Goal: Obtain resource: Download file/media

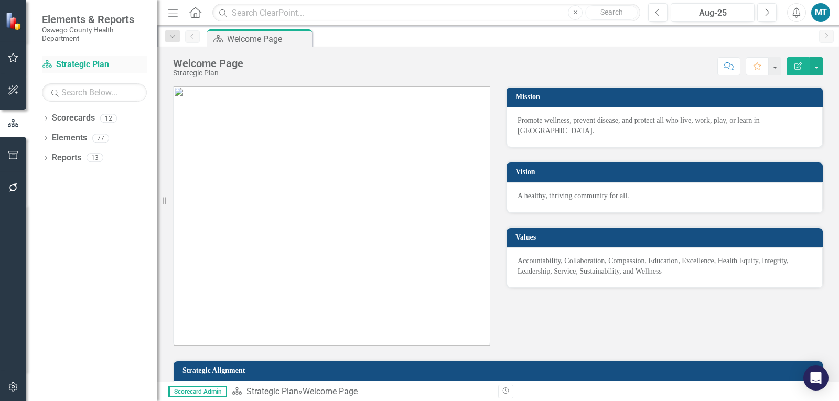
click at [65, 68] on link "Scorecard Strategic Plan" at bounding box center [94, 65] width 105 height 12
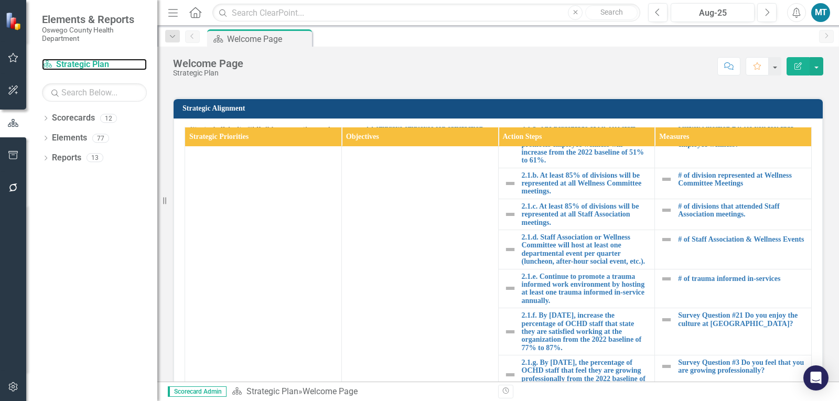
scroll to position [359, 0]
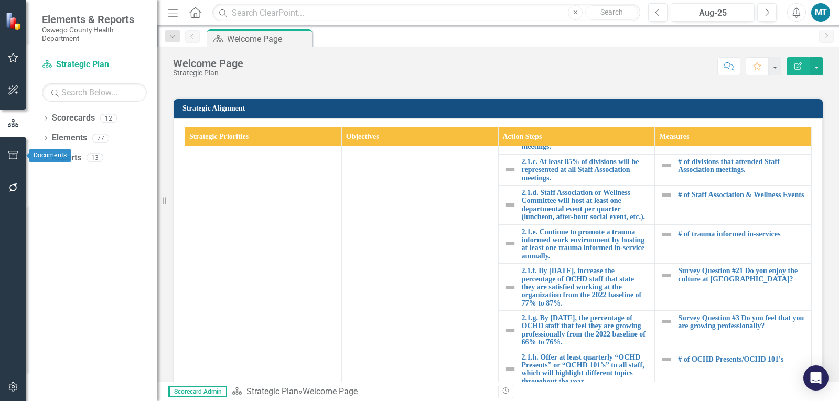
click at [7, 153] on button "button" at bounding box center [14, 156] width 24 height 22
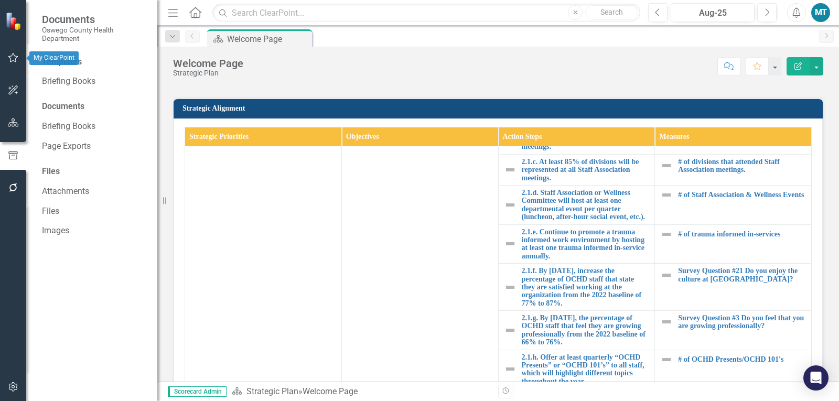
click at [14, 64] on button "button" at bounding box center [14, 58] width 24 height 22
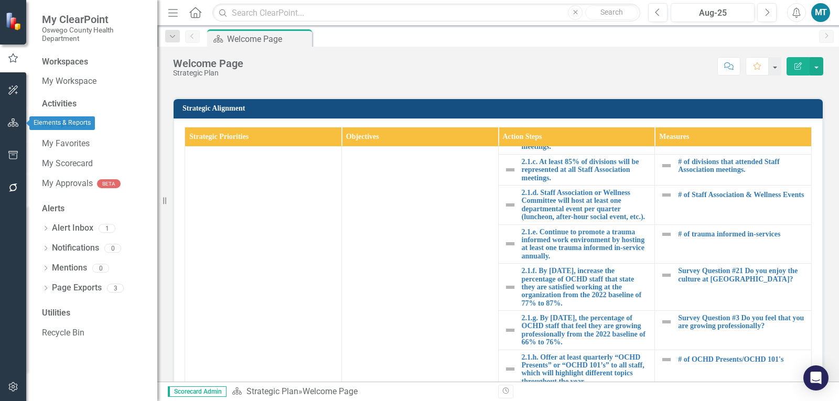
click at [13, 127] on button "button" at bounding box center [14, 123] width 24 height 22
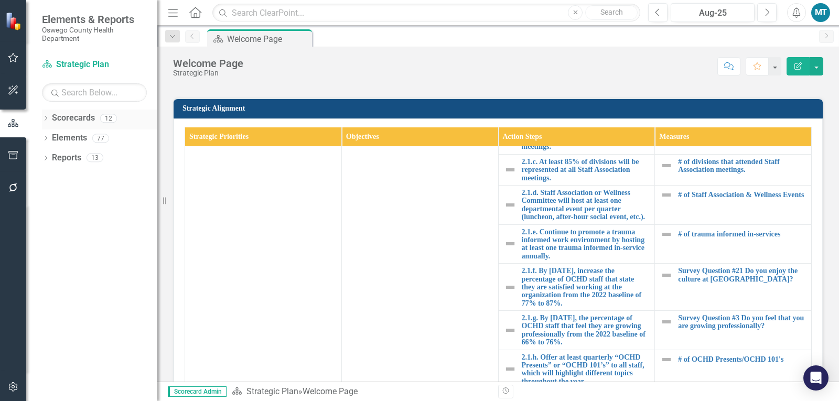
click at [48, 122] on icon "Dropdown" at bounding box center [45, 119] width 7 height 6
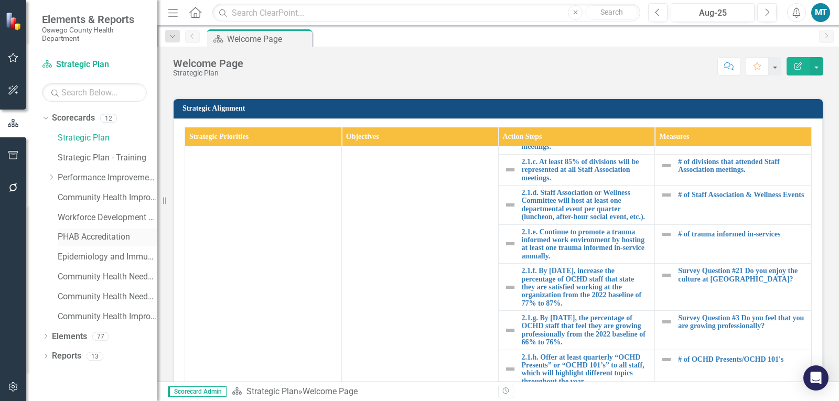
click at [88, 241] on link "PHAB Accreditation" at bounding box center [108, 237] width 100 height 12
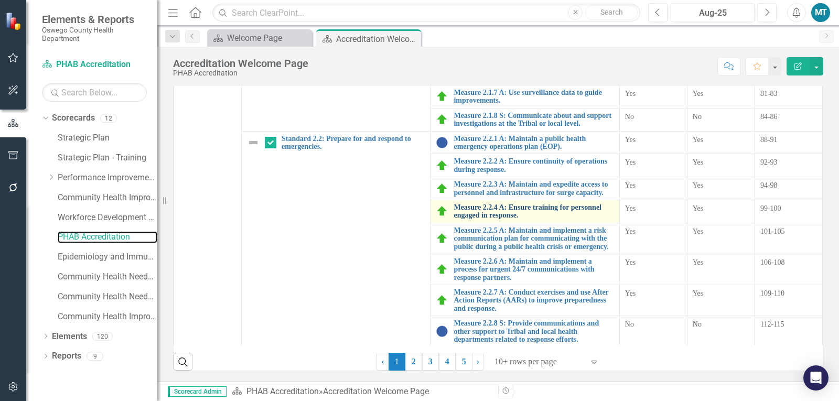
scroll to position [399, 0]
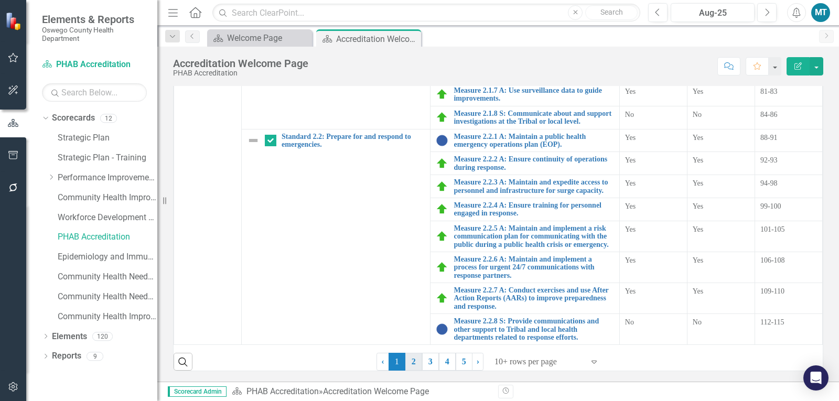
click at [409, 363] on link "2" at bounding box center [413, 362] width 17 height 18
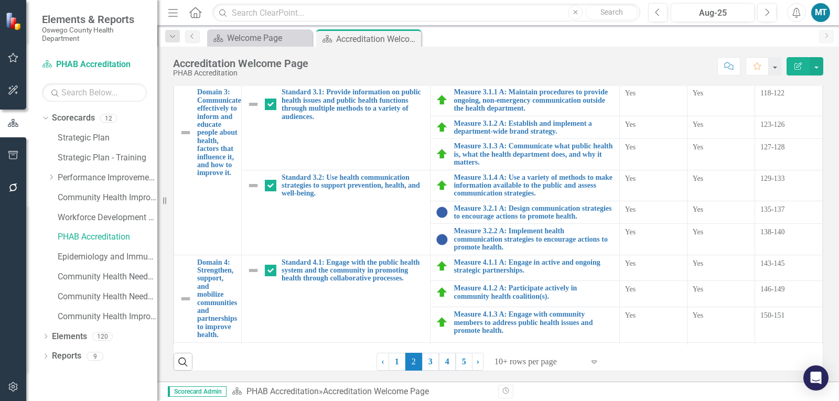
checkbox input "true"
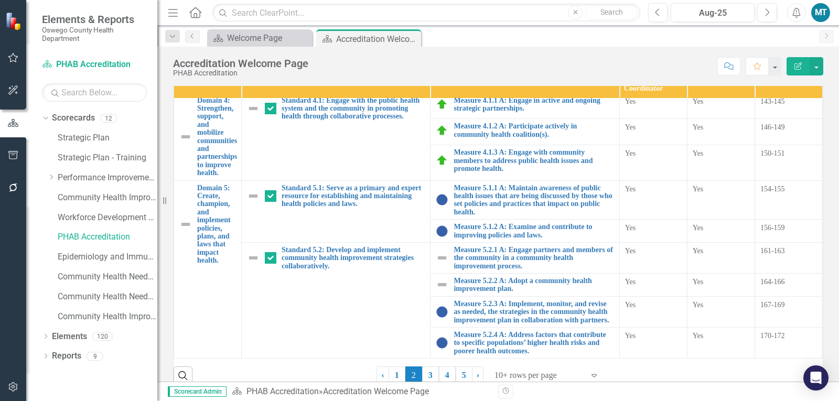
scroll to position [294, 0]
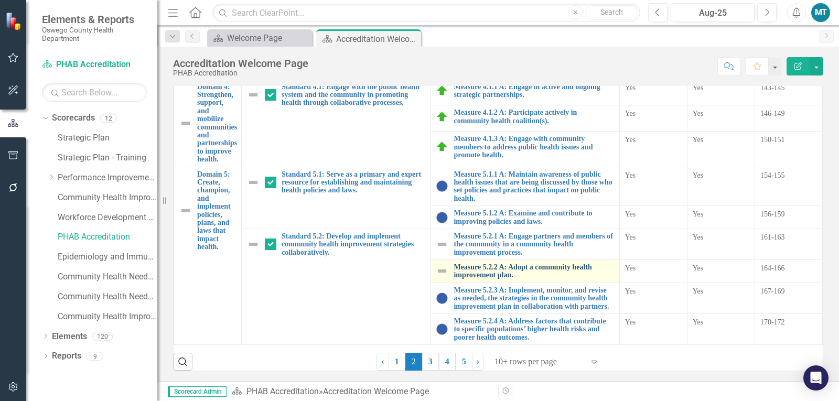
click at [494, 271] on link "Measure 5.2.2 A: Adopt a community health improvement plan." at bounding box center [534, 271] width 160 height 16
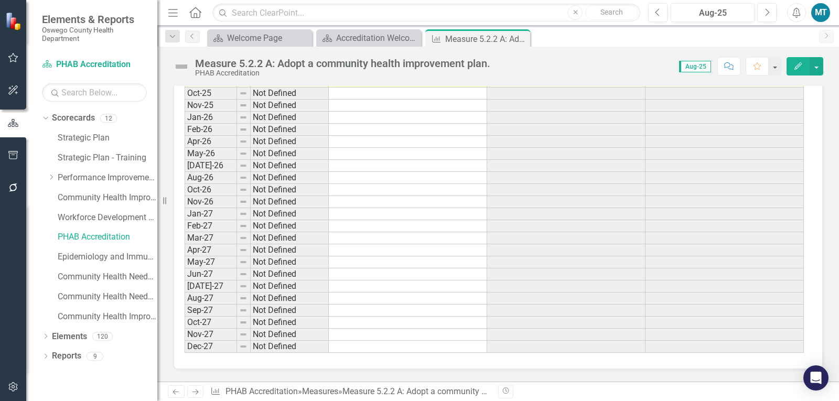
scroll to position [1456, 0]
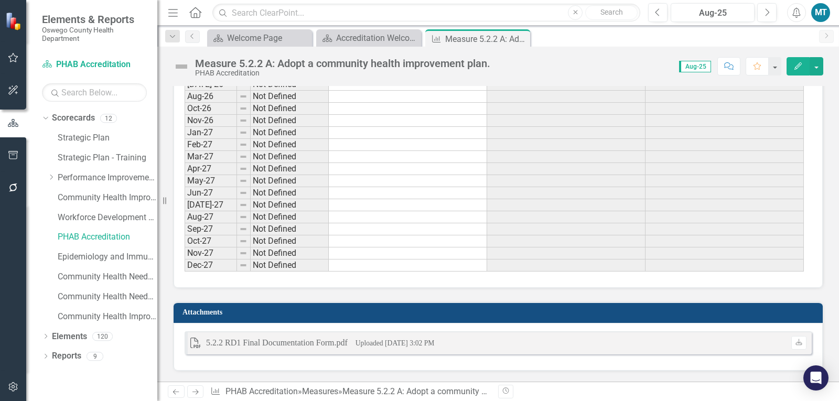
click at [342, 346] on div "5.2.2 RD1 Final Documentation Form.pdf" at bounding box center [277, 343] width 142 height 12
click at [795, 343] on icon "Download" at bounding box center [799, 343] width 8 height 6
click at [193, 37] on icon "Previous" at bounding box center [192, 36] width 8 height 6
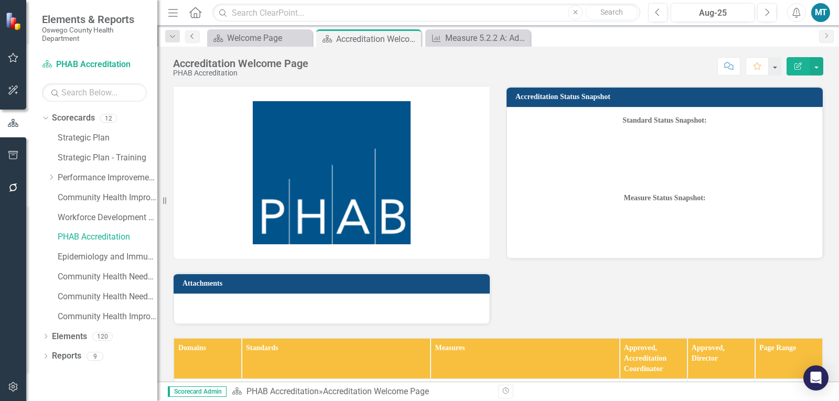
click at [194, 40] on link "Previous" at bounding box center [192, 36] width 15 height 13
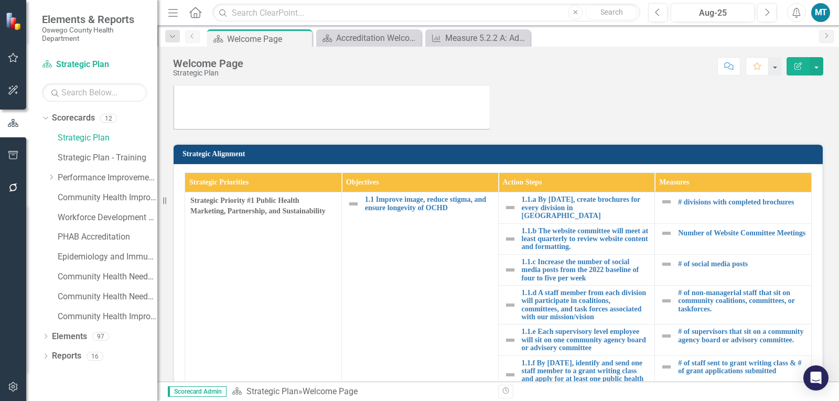
scroll to position [210, 0]
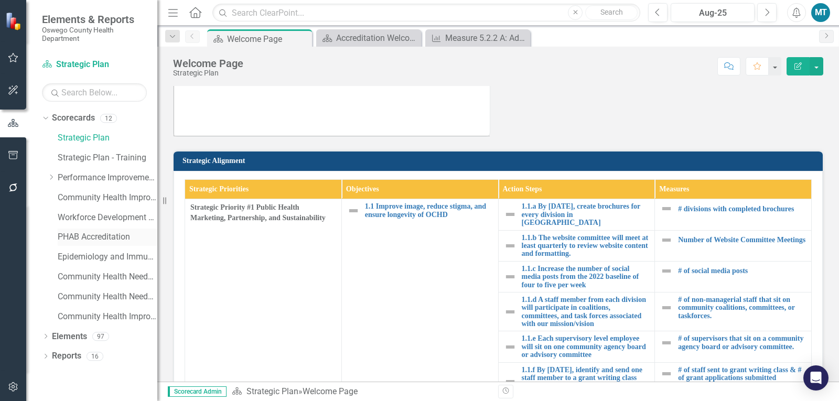
click at [88, 238] on link "PHAB Accreditation" at bounding box center [108, 237] width 100 height 12
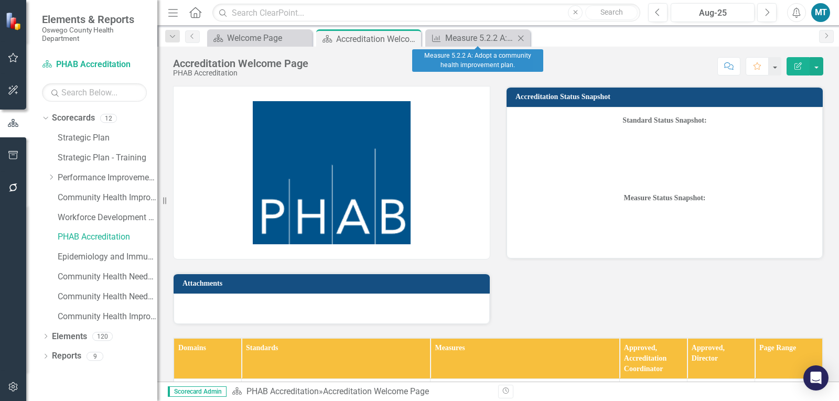
click at [520, 36] on icon "Close" at bounding box center [521, 38] width 10 height 8
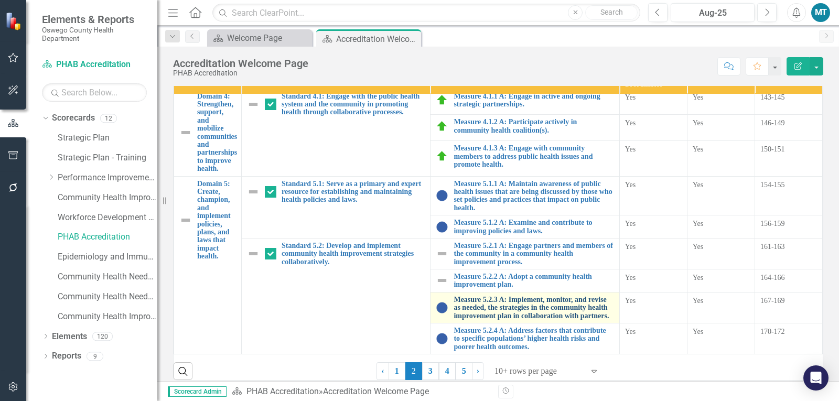
scroll to position [294, 0]
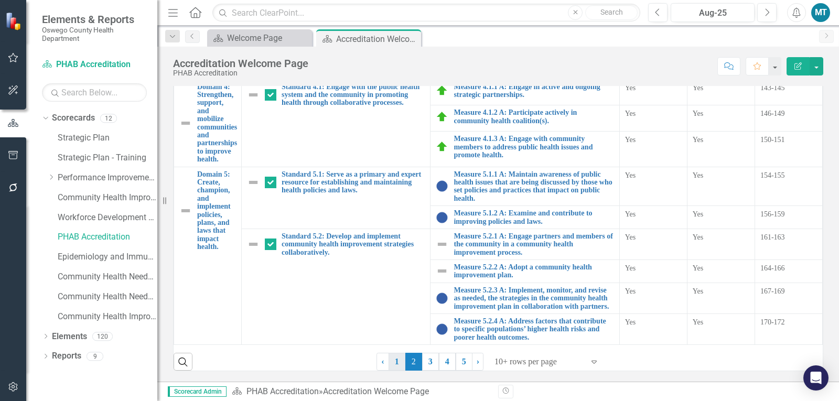
click at [396, 363] on link "1" at bounding box center [397, 362] width 17 height 18
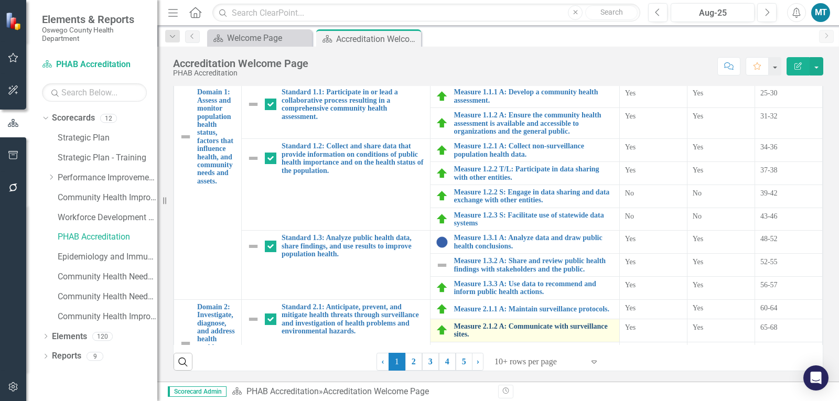
checkbox input "false"
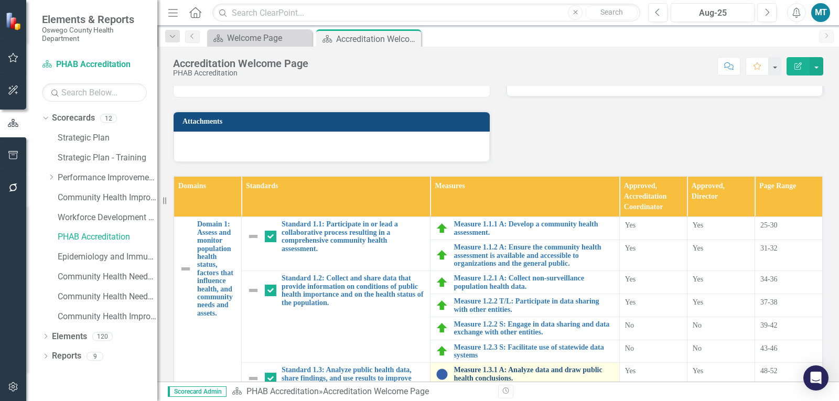
scroll to position [137, 0]
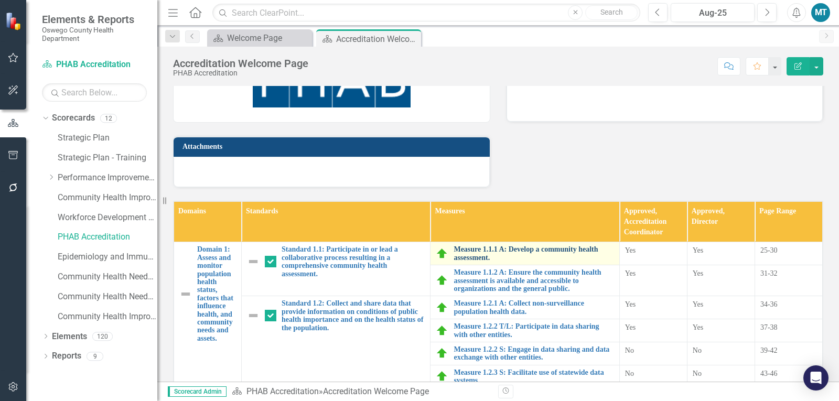
click at [504, 249] on link "Measure 1.1.1 A: Develop a community health assessment." at bounding box center [534, 253] width 160 height 16
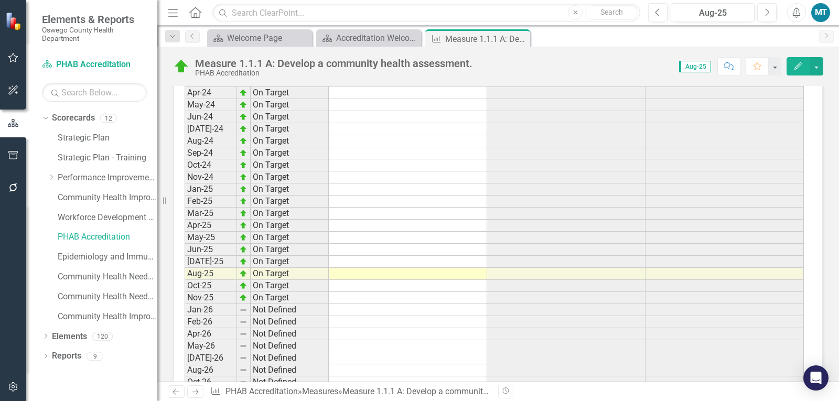
scroll to position [3537, 0]
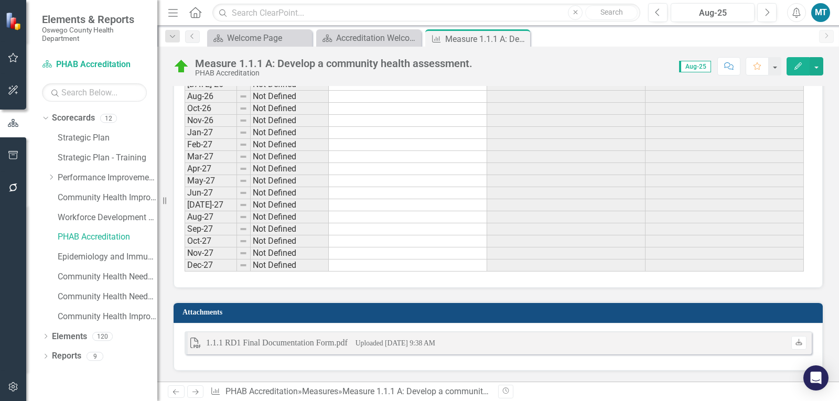
click at [795, 341] on icon "Download" at bounding box center [799, 343] width 8 height 6
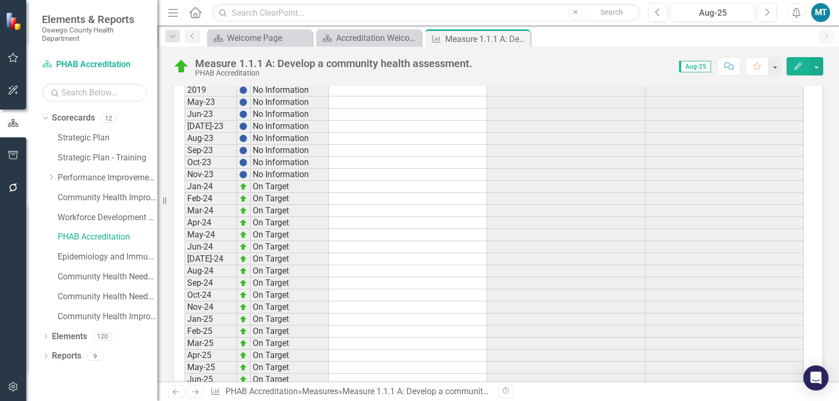
scroll to position [3064, 0]
click at [522, 39] on icon "Close" at bounding box center [520, 39] width 10 height 8
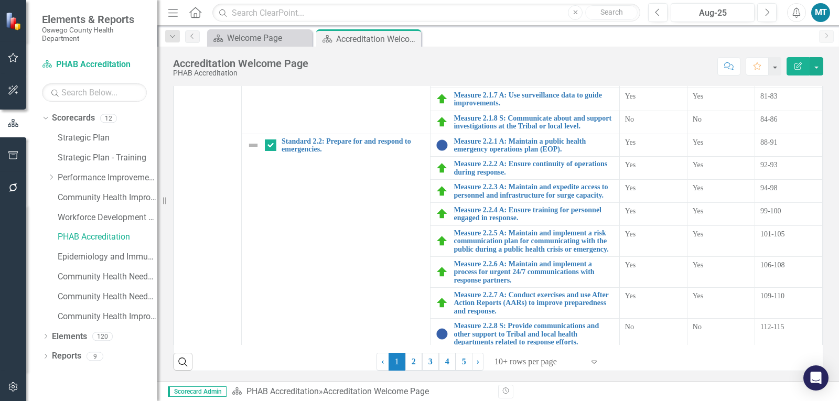
scroll to position [399, 0]
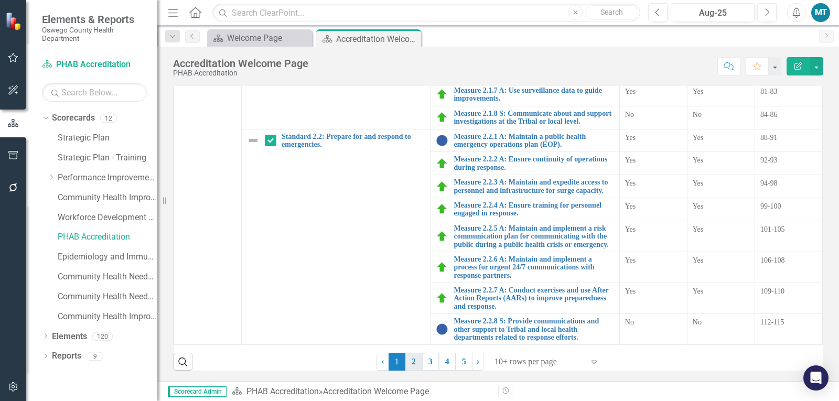
click at [409, 364] on link "2" at bounding box center [413, 362] width 17 height 18
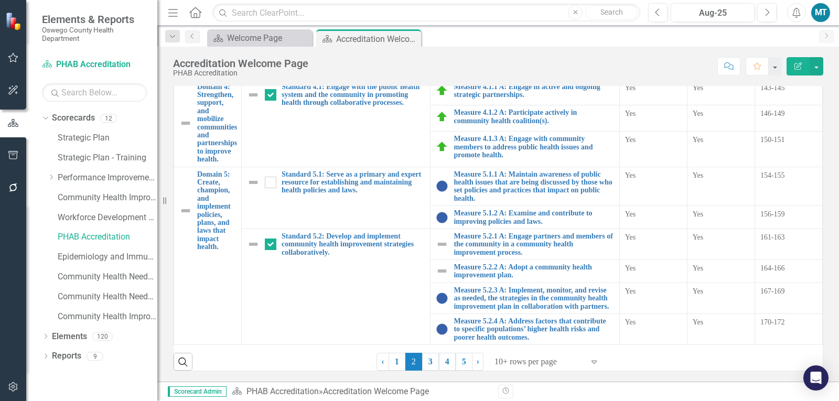
scroll to position [0, 0]
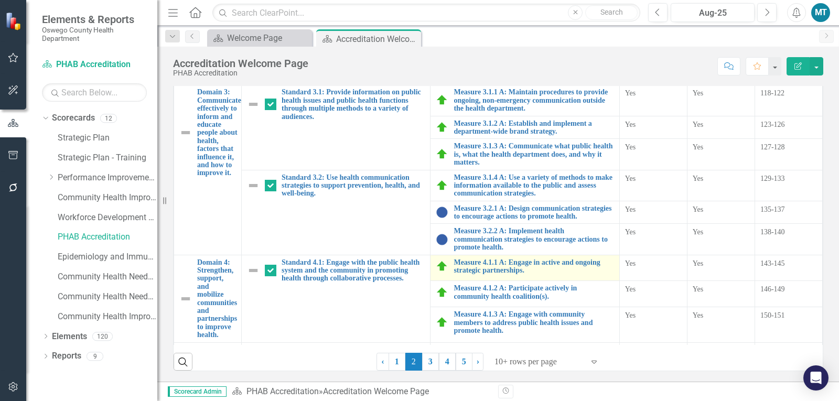
checkbox input "true"
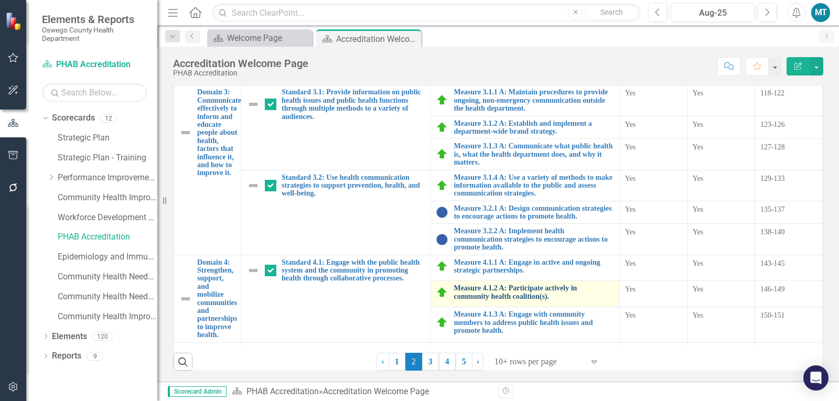
click at [511, 292] on link "Measure 4.1.2 A: Participate actively in community health coalition(s)." at bounding box center [534, 292] width 160 height 16
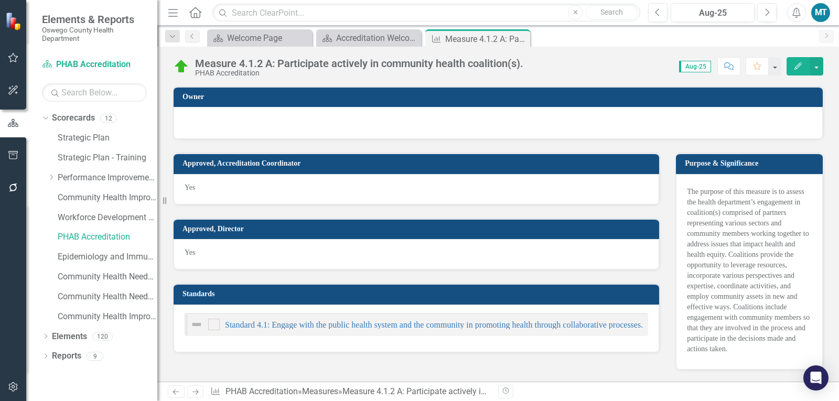
checkbox input "true"
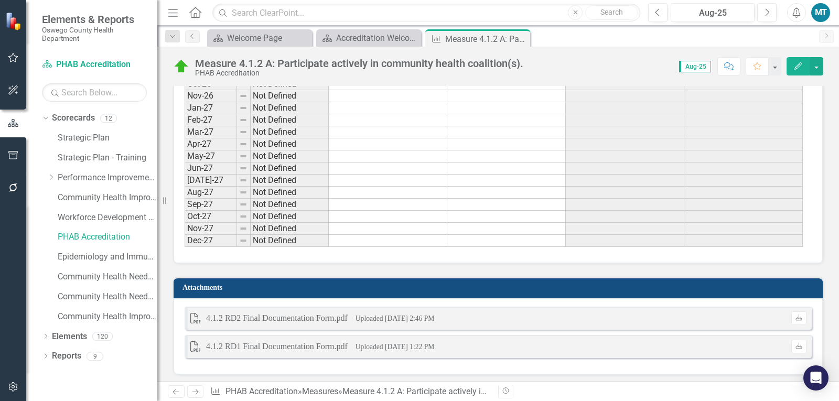
scroll to position [1637, 0]
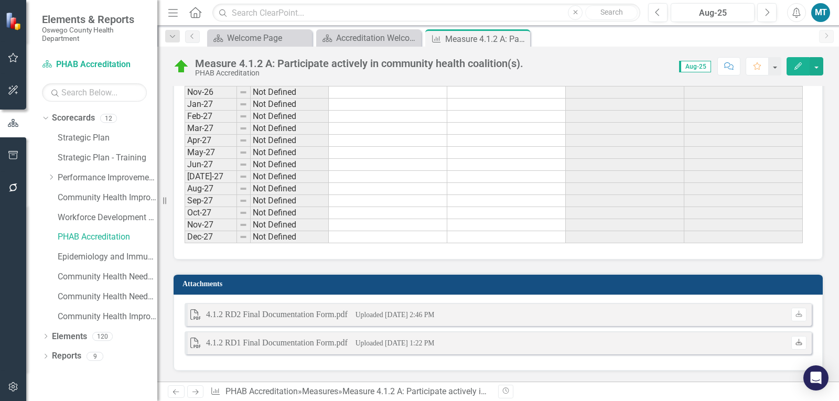
click at [795, 344] on icon "Download" at bounding box center [799, 343] width 8 height 6
click at [795, 312] on icon "Download" at bounding box center [799, 315] width 8 height 6
click at [522, 39] on icon "Close" at bounding box center [520, 39] width 10 height 8
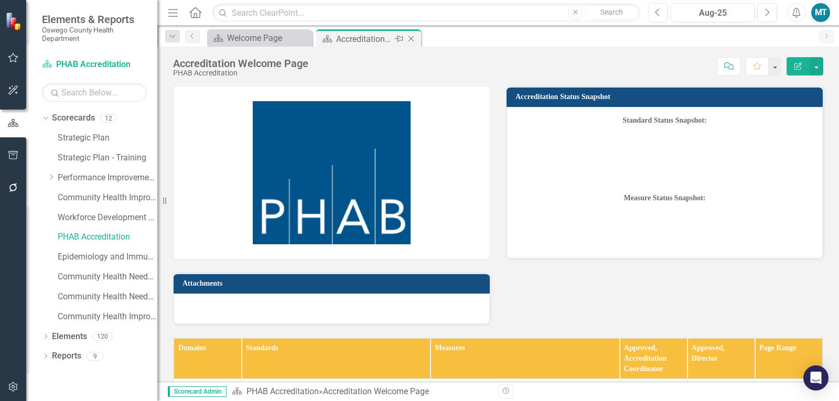
click at [414, 42] on icon "Close" at bounding box center [411, 39] width 10 height 8
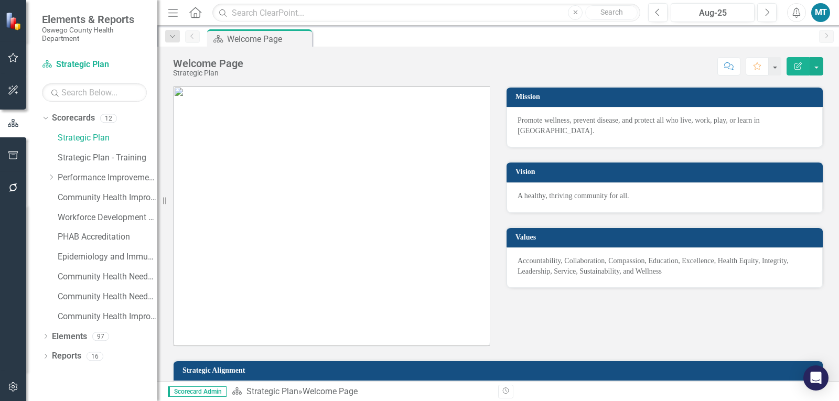
click at [822, 9] on div "MT" at bounding box center [820, 12] width 19 height 19
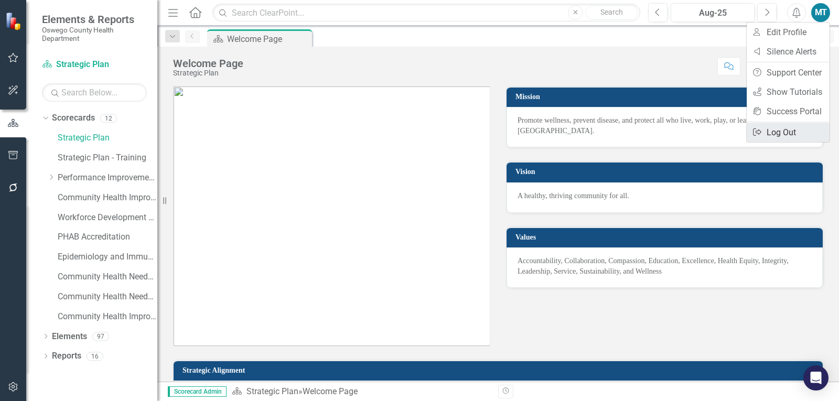
click at [788, 129] on link "Logout Log Out" at bounding box center [788, 132] width 83 height 19
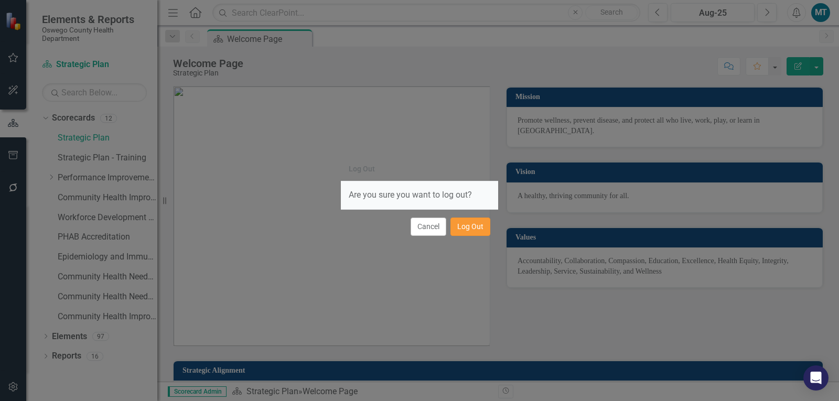
click at [468, 231] on button "Log Out" at bounding box center [471, 227] width 40 height 18
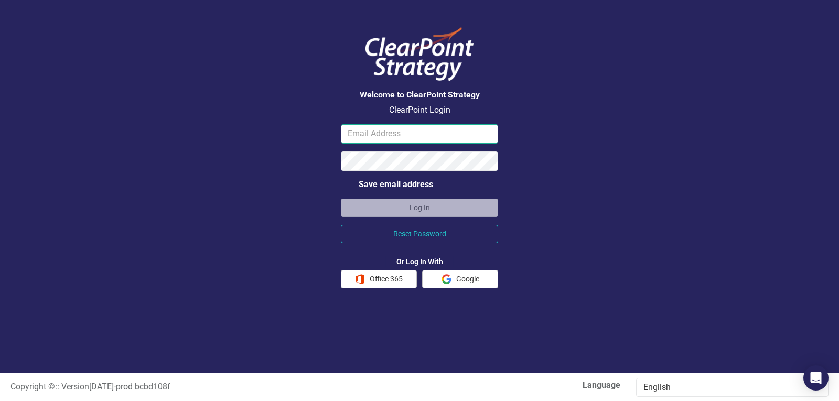
type input "[PERSON_NAME][EMAIL_ADDRESS][PERSON_NAME][DOMAIN_NAME]"
